Goal: Communication & Community: Answer question/provide support

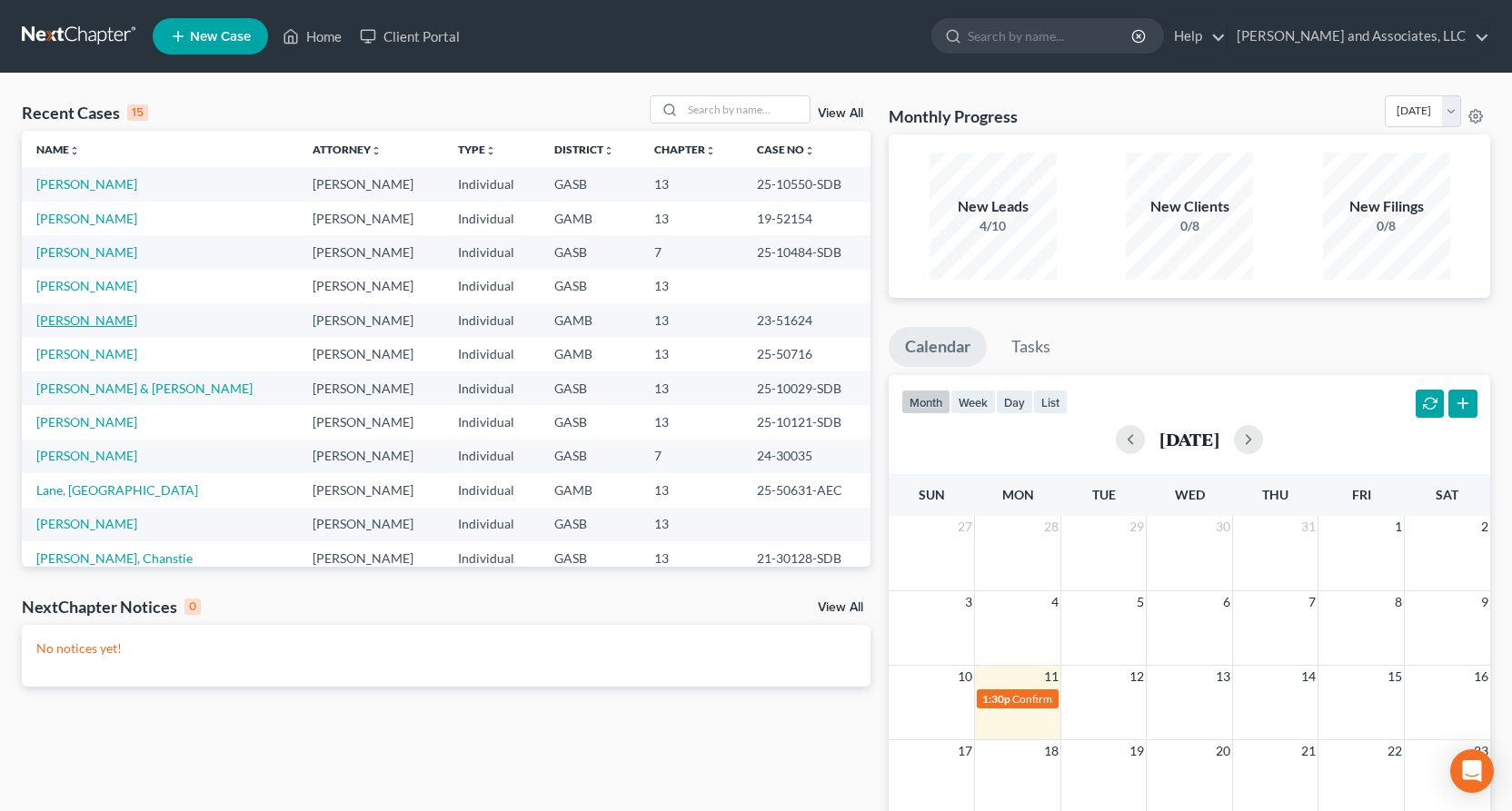
click at [103, 319] on link "[PERSON_NAME]" at bounding box center [86, 321] width 101 height 16
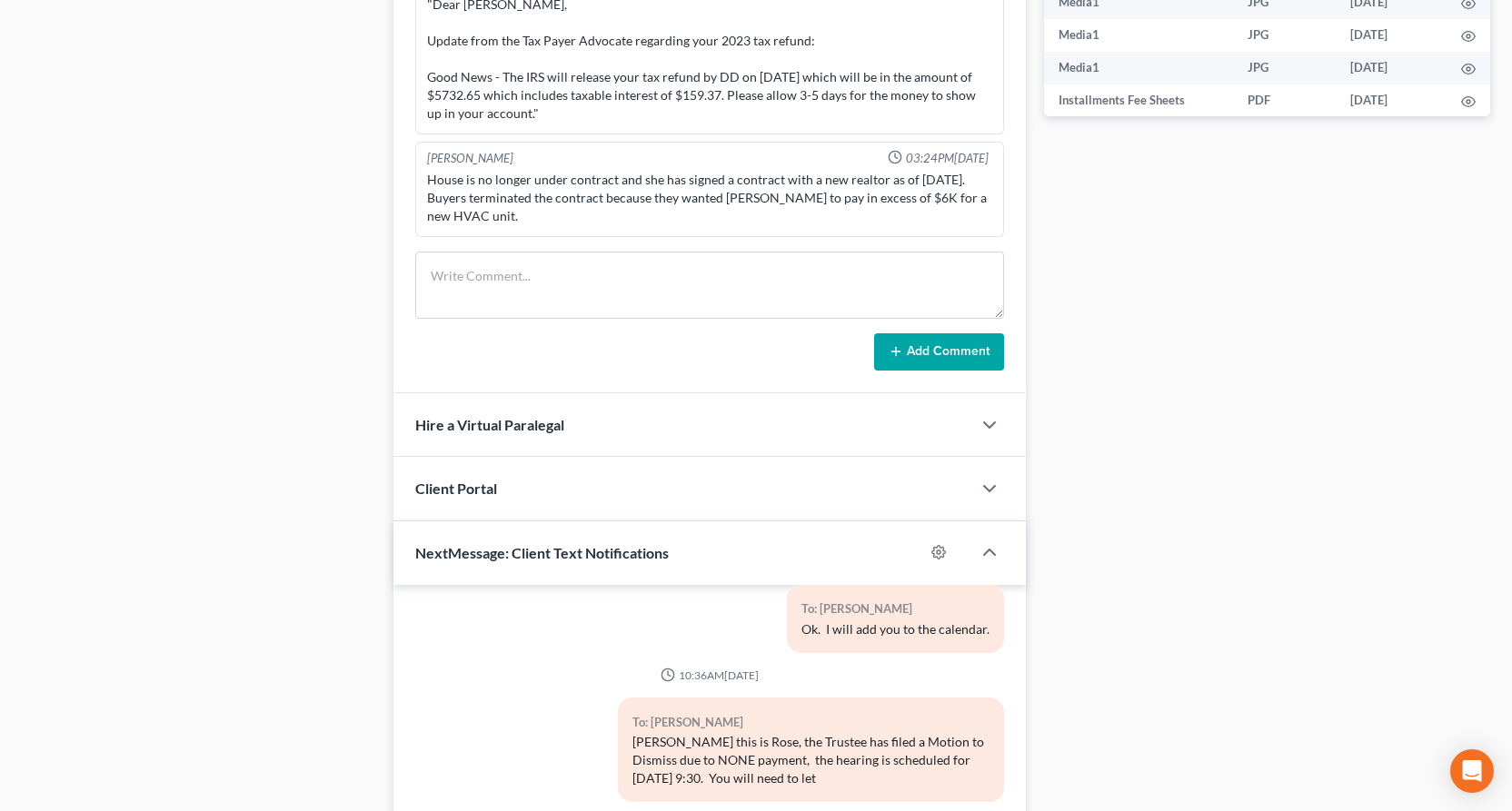
scroll to position [1205, 0]
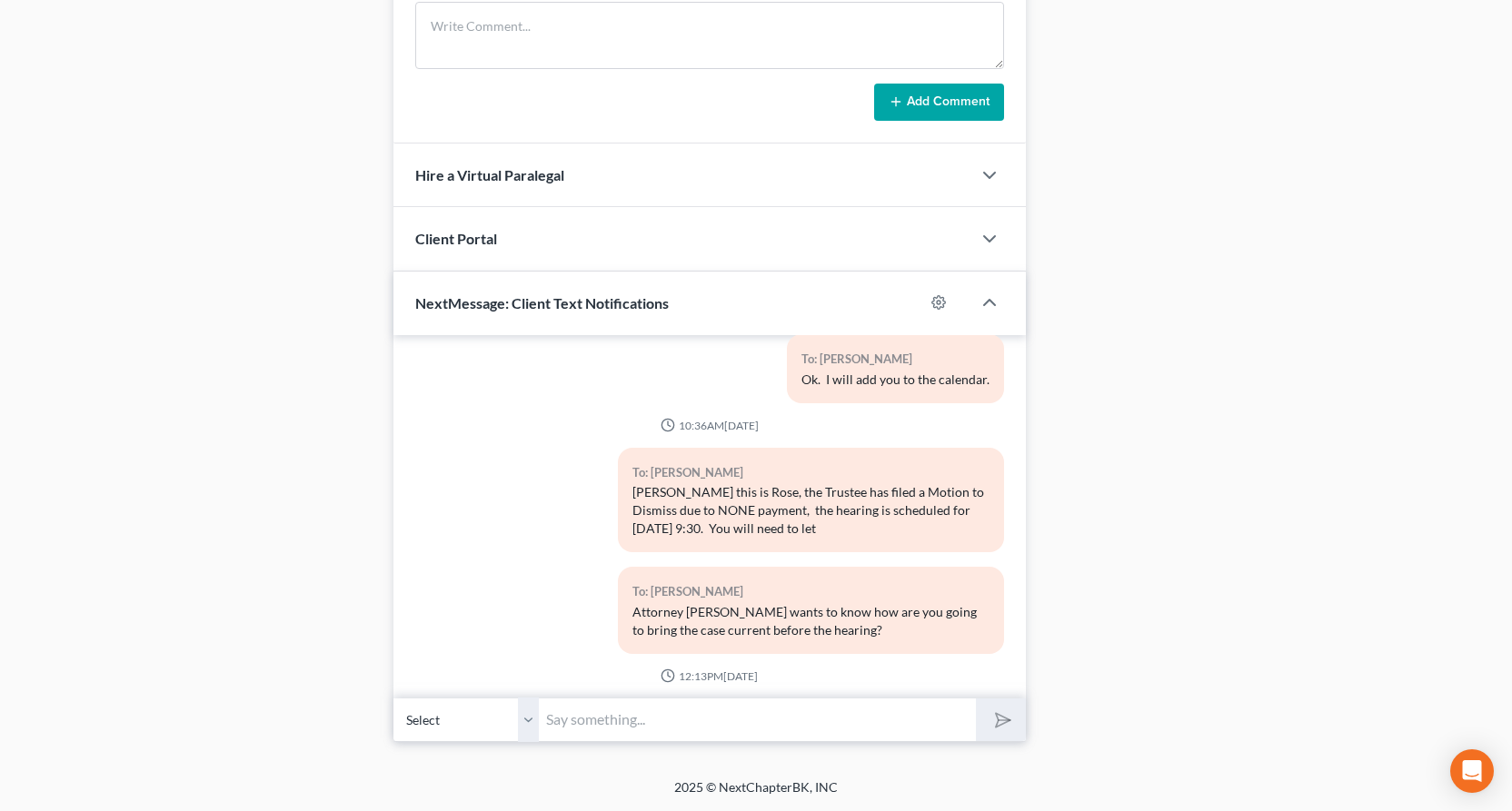
drag, startPoint x: 520, startPoint y: 719, endPoint x: 535, endPoint y: 739, distance: 25.0
click at [522, 721] on select "Select [PHONE_NUMBER] - [PERSON_NAME]" at bounding box center [466, 720] width 146 height 45
click at [394, 697] on select "Select [PHONE_NUMBER] - [PERSON_NAME]" at bounding box center [466, 720] width 146 height 45
drag, startPoint x: 575, startPoint y: 728, endPoint x: 586, endPoint y: 723, distance: 12.1
click at [579, 727] on input "text" at bounding box center [758, 720] width 437 height 45
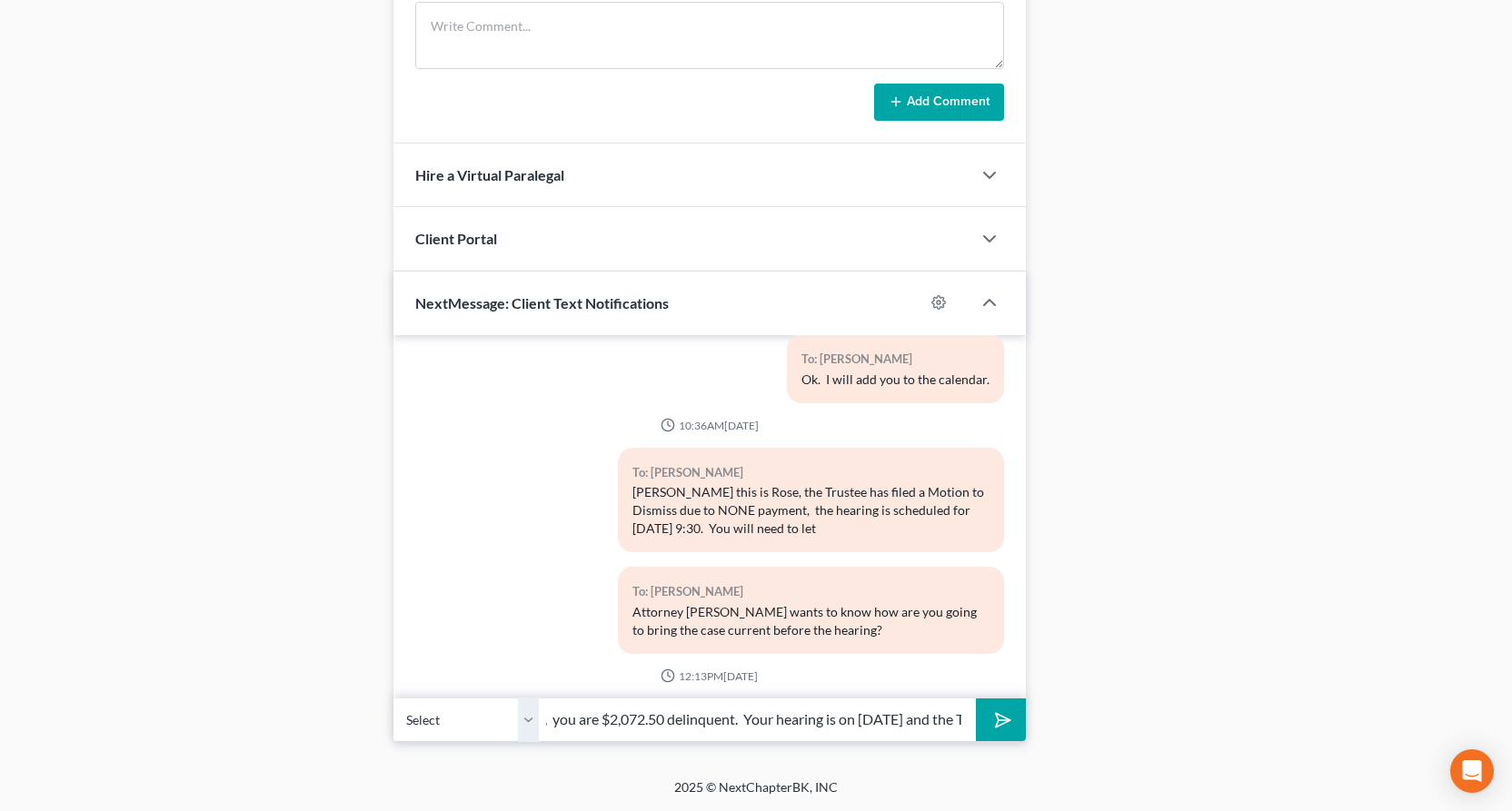
scroll to position [0, 570]
type input "[PERSON_NAME] this is [PERSON_NAME], how much are you paying [DATE]? As of [DAT…"
click at [977, 698] on button "submit" at bounding box center [1001, 720] width 50 height 43
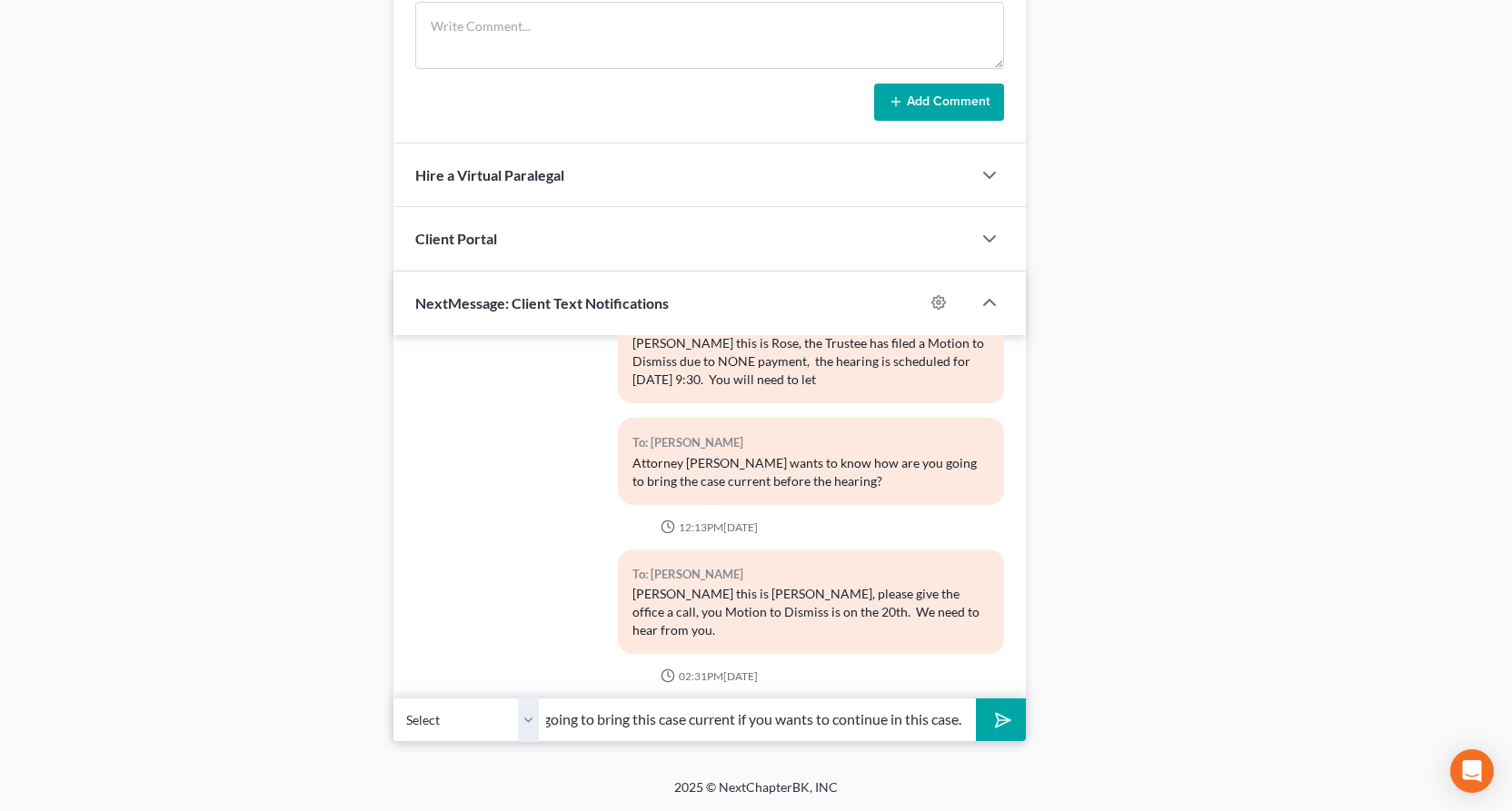
scroll to position [0, 133]
type input "know how are you going to bring this case current if you wants to continue in t…"
click at [977, 698] on button "submit" at bounding box center [1001, 720] width 50 height 43
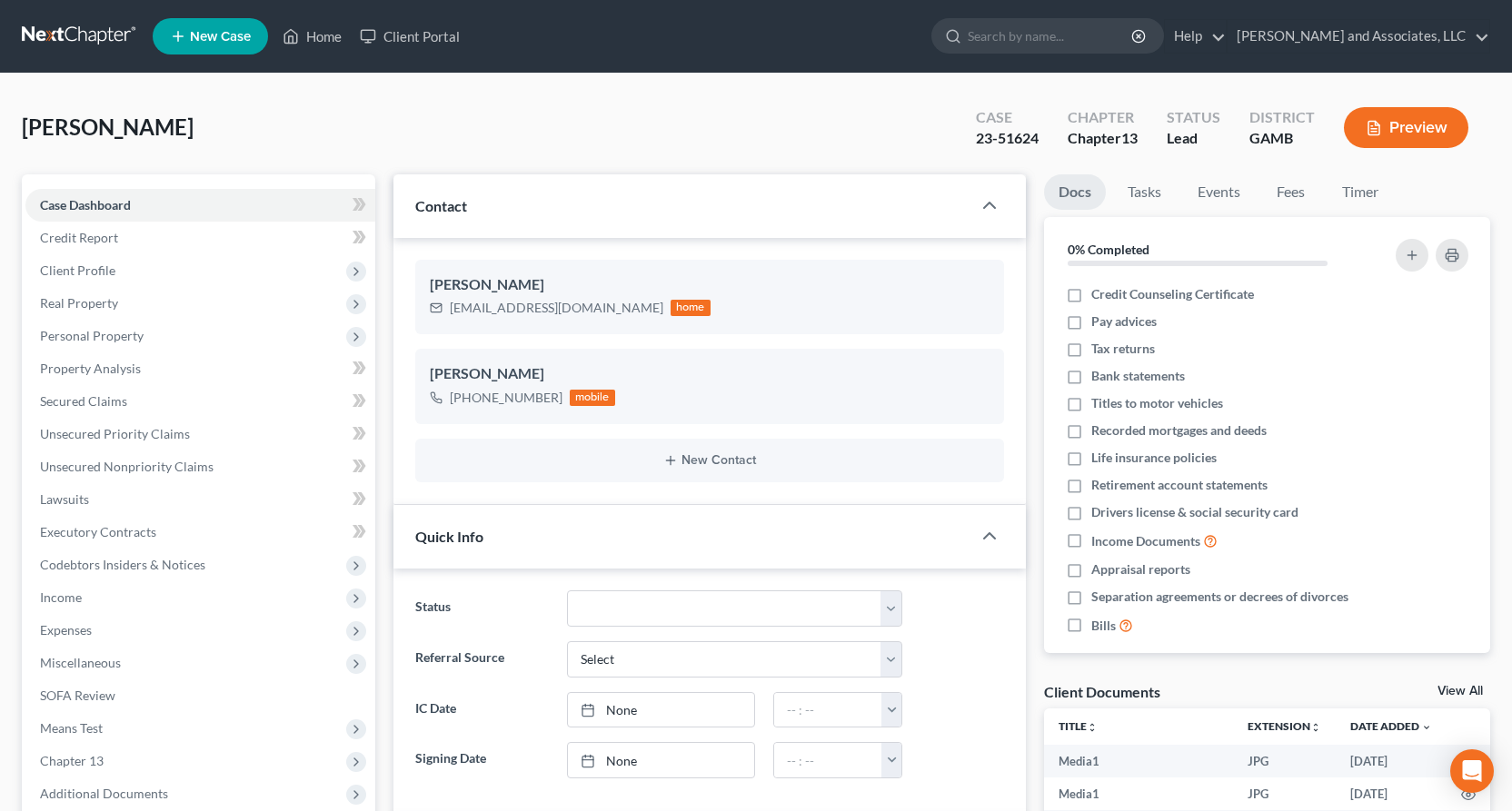
scroll to position [1205, 0]
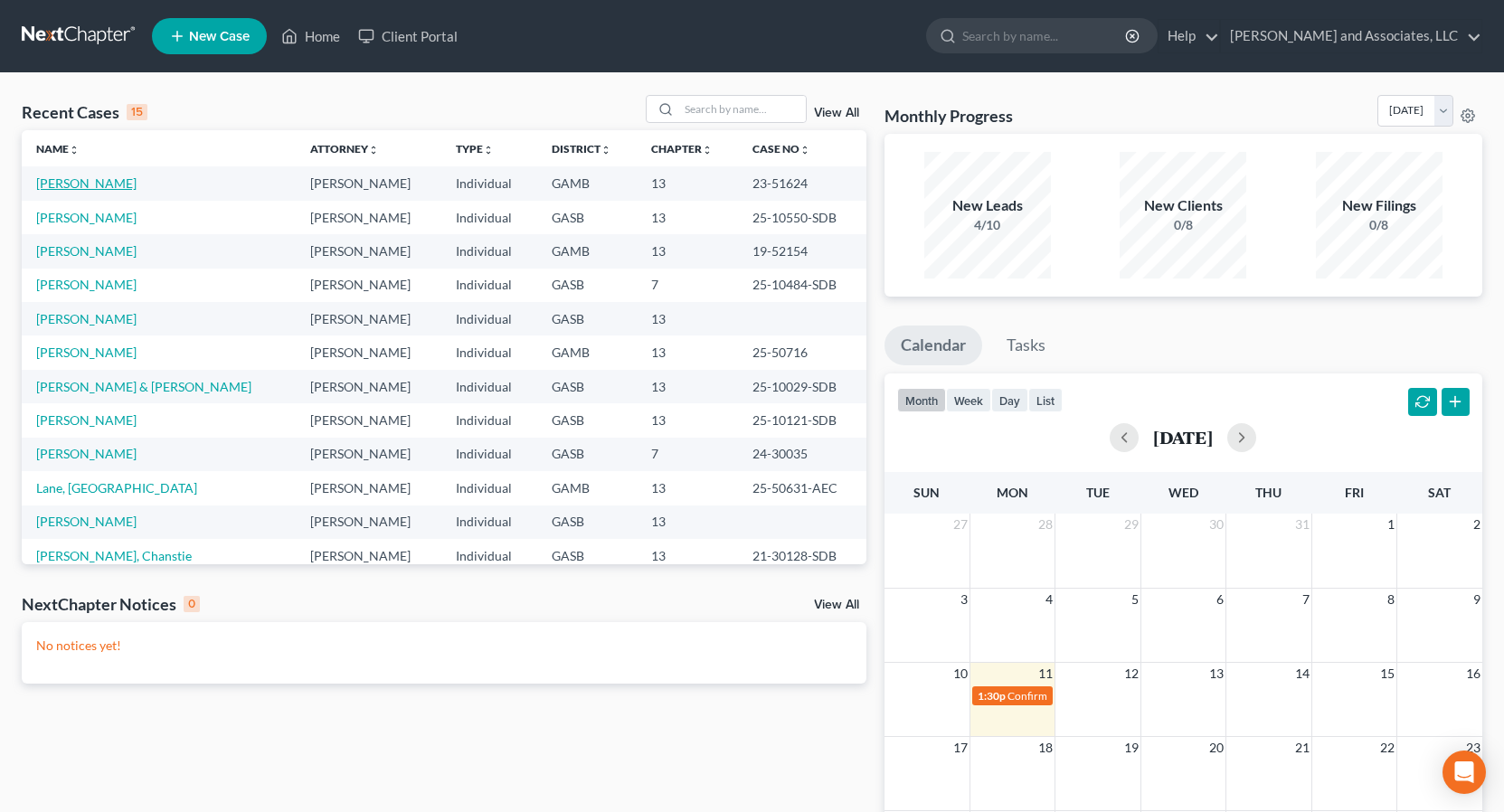
click at [112, 188] on link "[PERSON_NAME]" at bounding box center [86, 183] width 101 height 15
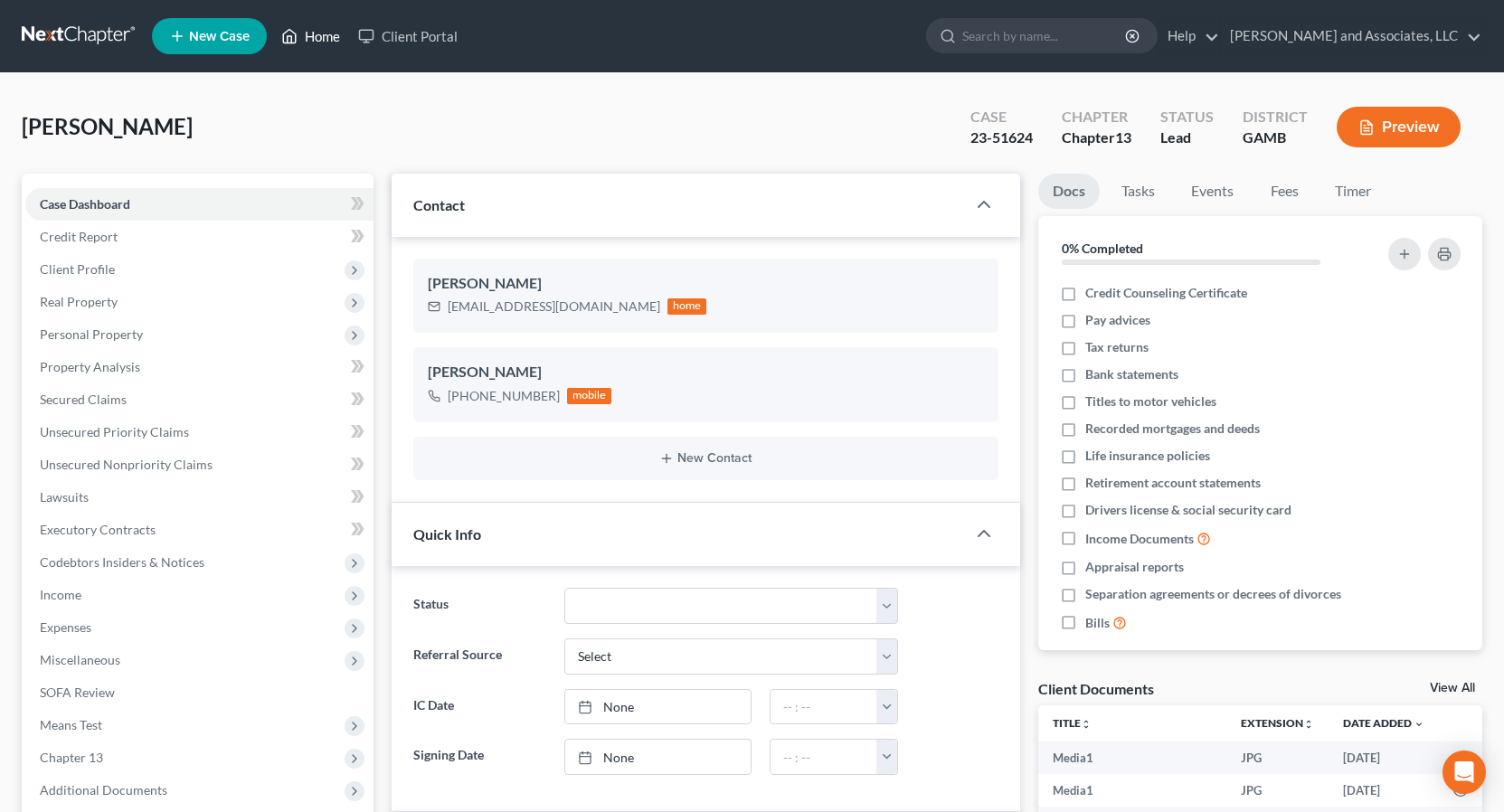
click at [322, 36] on link "Home" at bounding box center [311, 37] width 77 height 33
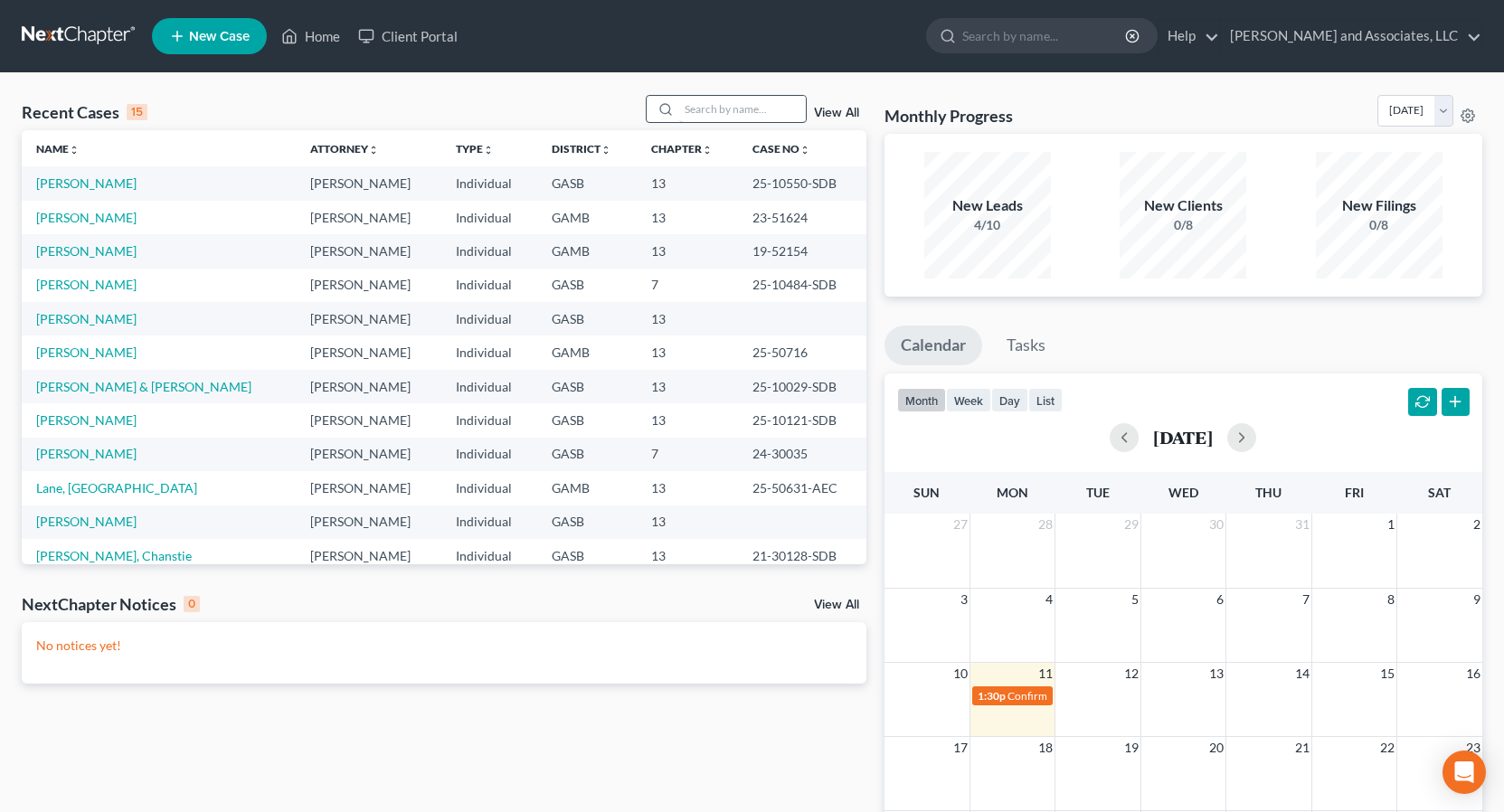
click at [720, 114] on input "search" at bounding box center [742, 108] width 127 height 26
type input "Hill"
